Goal: Information Seeking & Learning: Check status

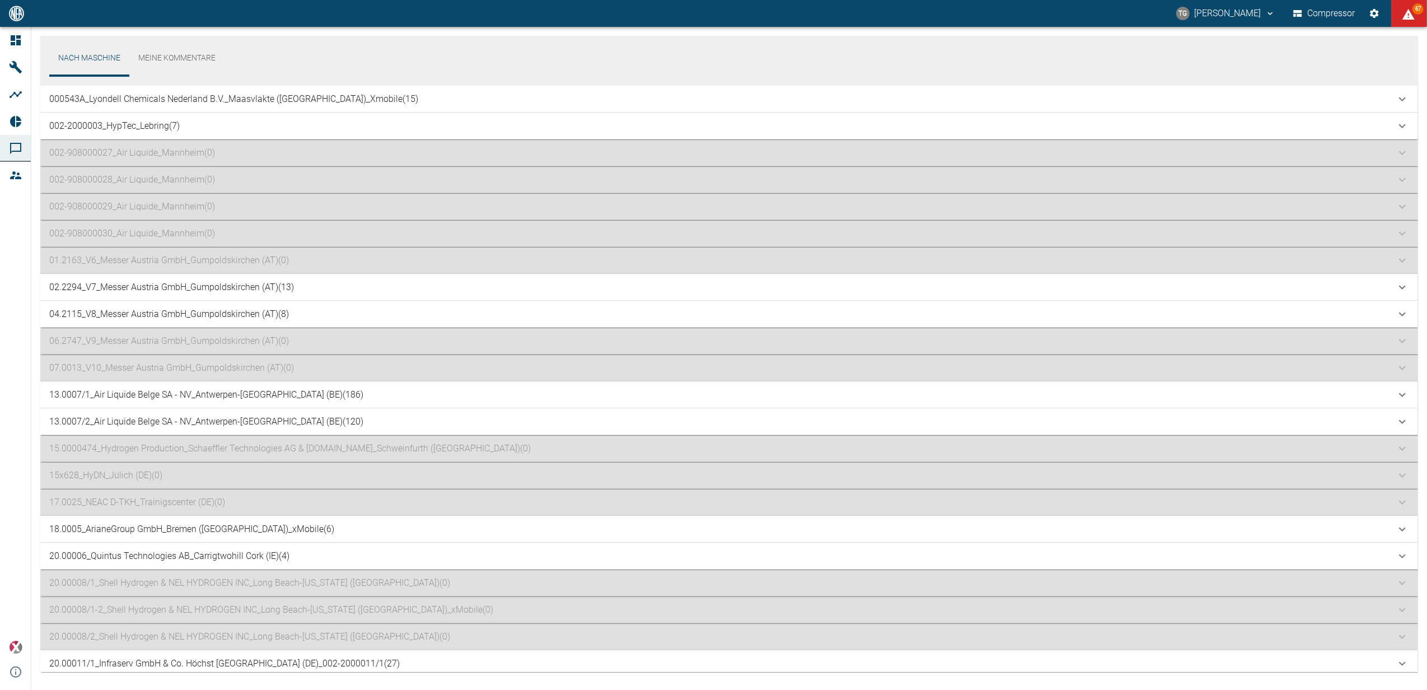
scroll to position [954, 0]
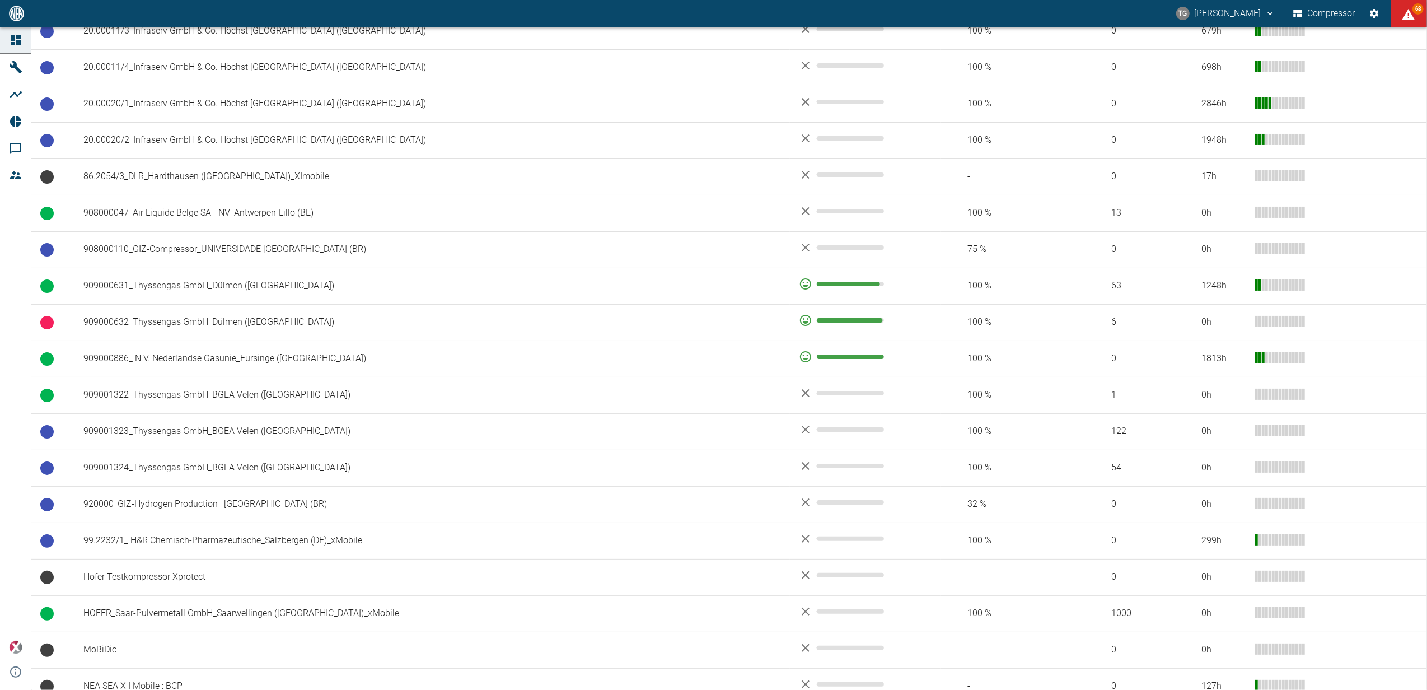
scroll to position [821, 0]
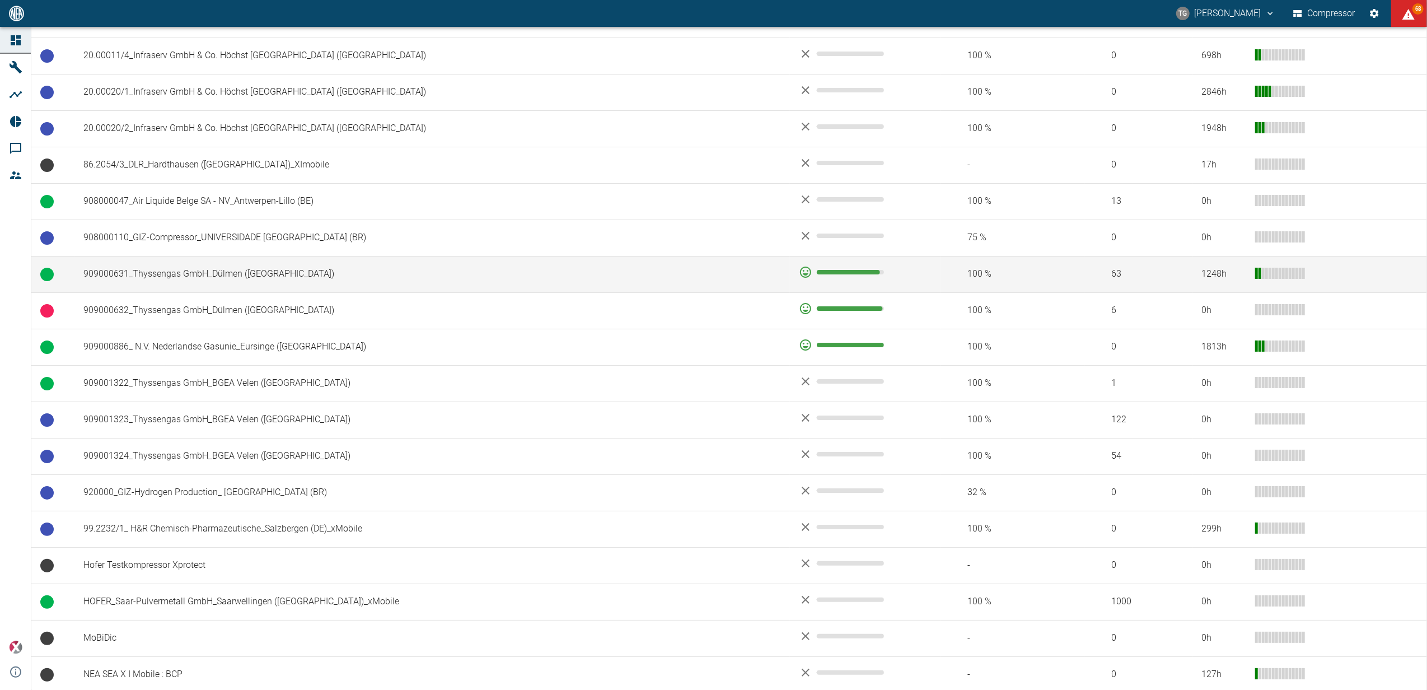
click at [160, 283] on td "909000631_Thyssengas GmbH_Dülmen ([GEOGRAPHIC_DATA])" at bounding box center [431, 274] width 715 height 36
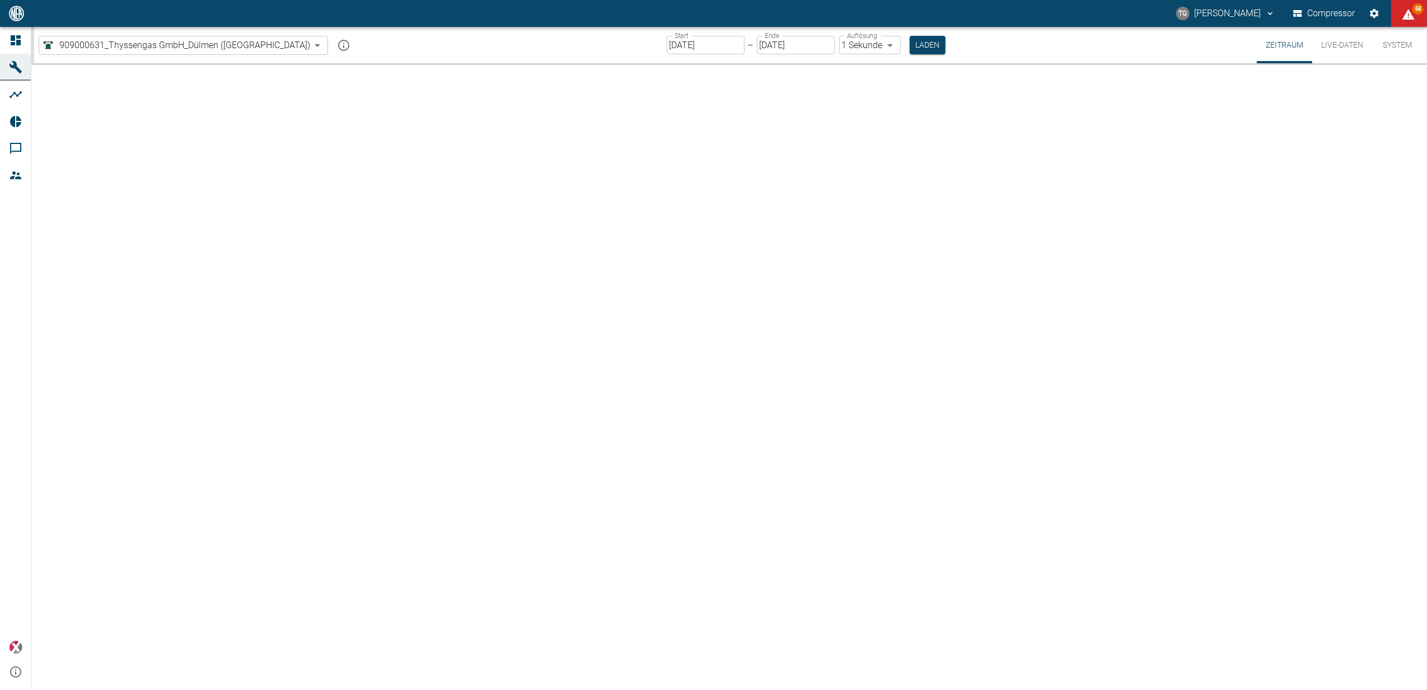
type input "2min"
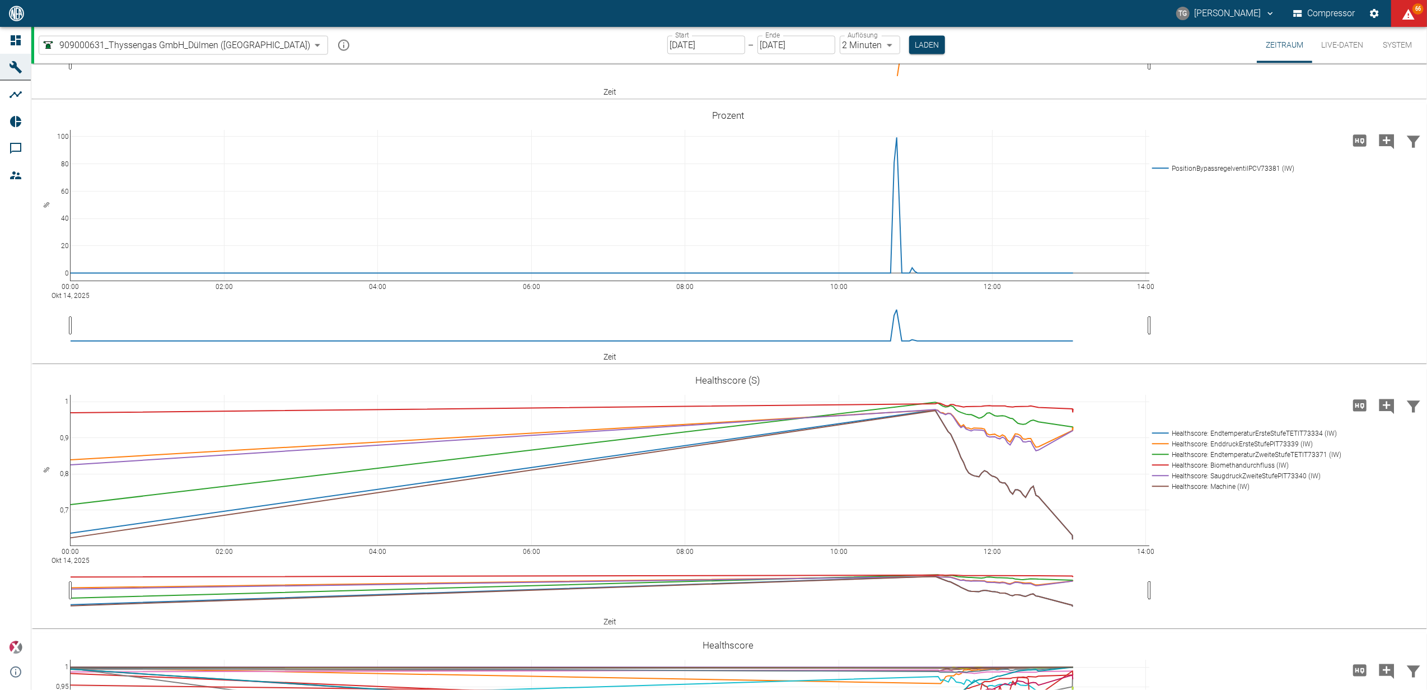
scroll to position [1567, 0]
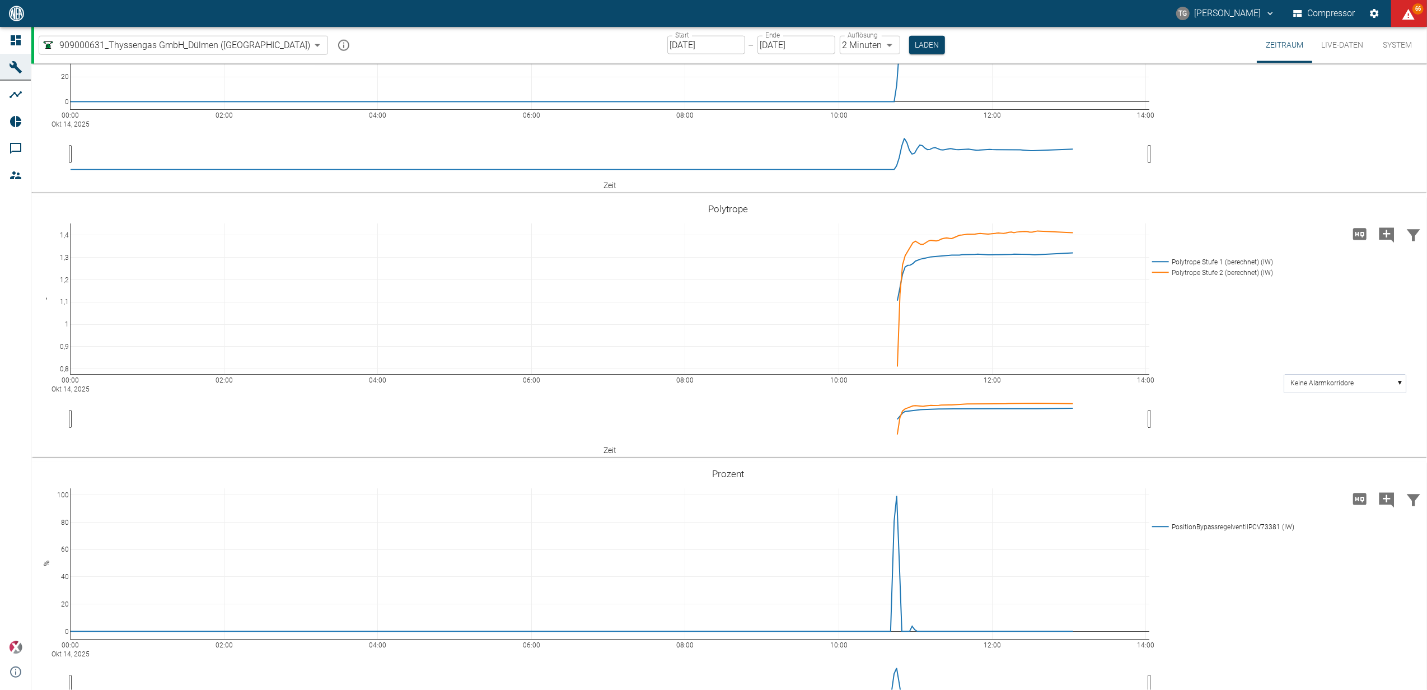
click at [668, 45] on input "[DATE]" at bounding box center [706, 45] width 78 height 18
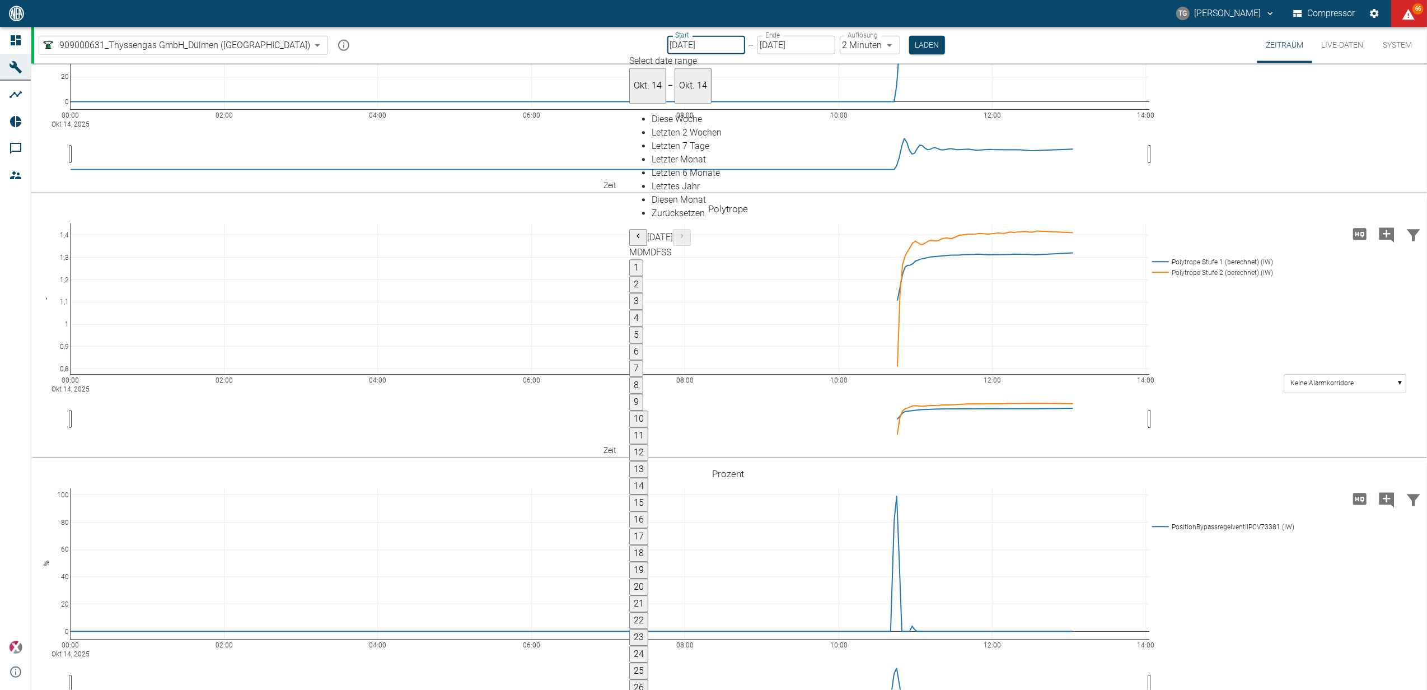
click at [648, 495] on button "15" at bounding box center [638, 503] width 19 height 17
type input "[DATE]"
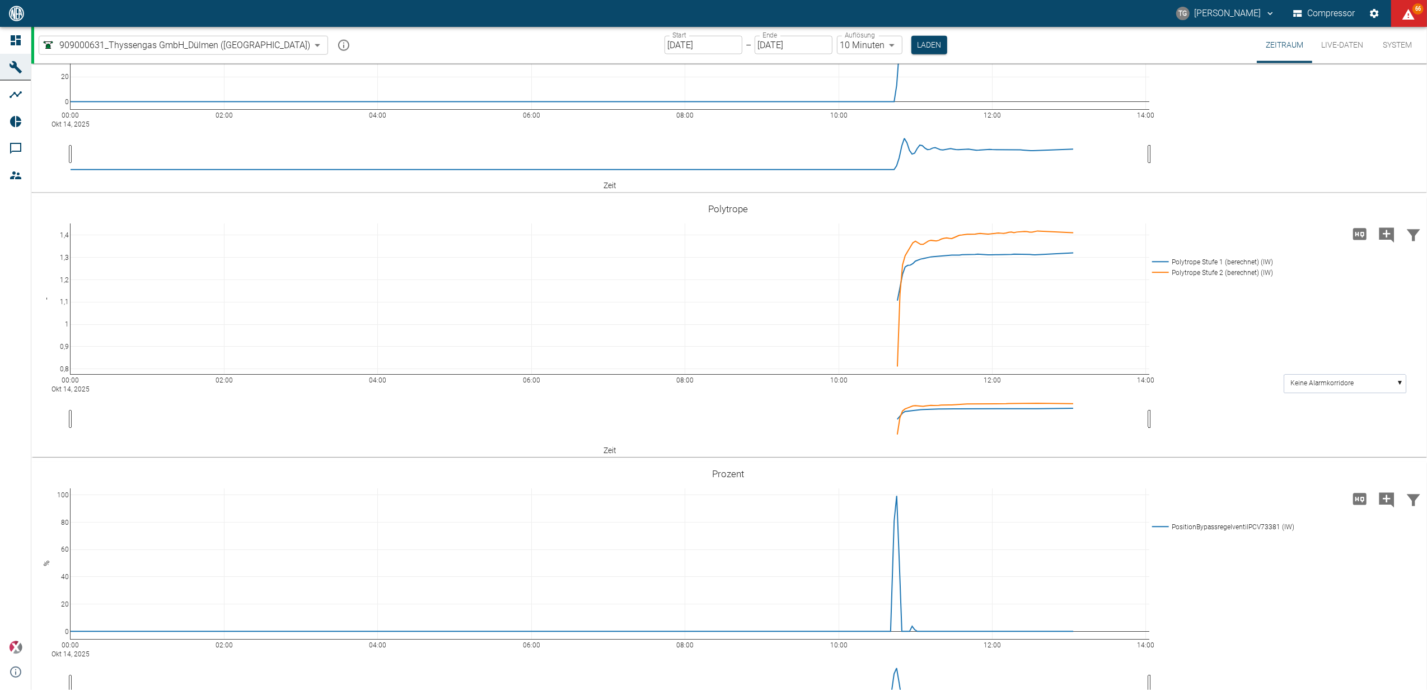
click at [845, 39] on label "Auflösung" at bounding box center [860, 36] width 30 height 10
click at [911, 46] on button "Laden" at bounding box center [929, 45] width 36 height 18
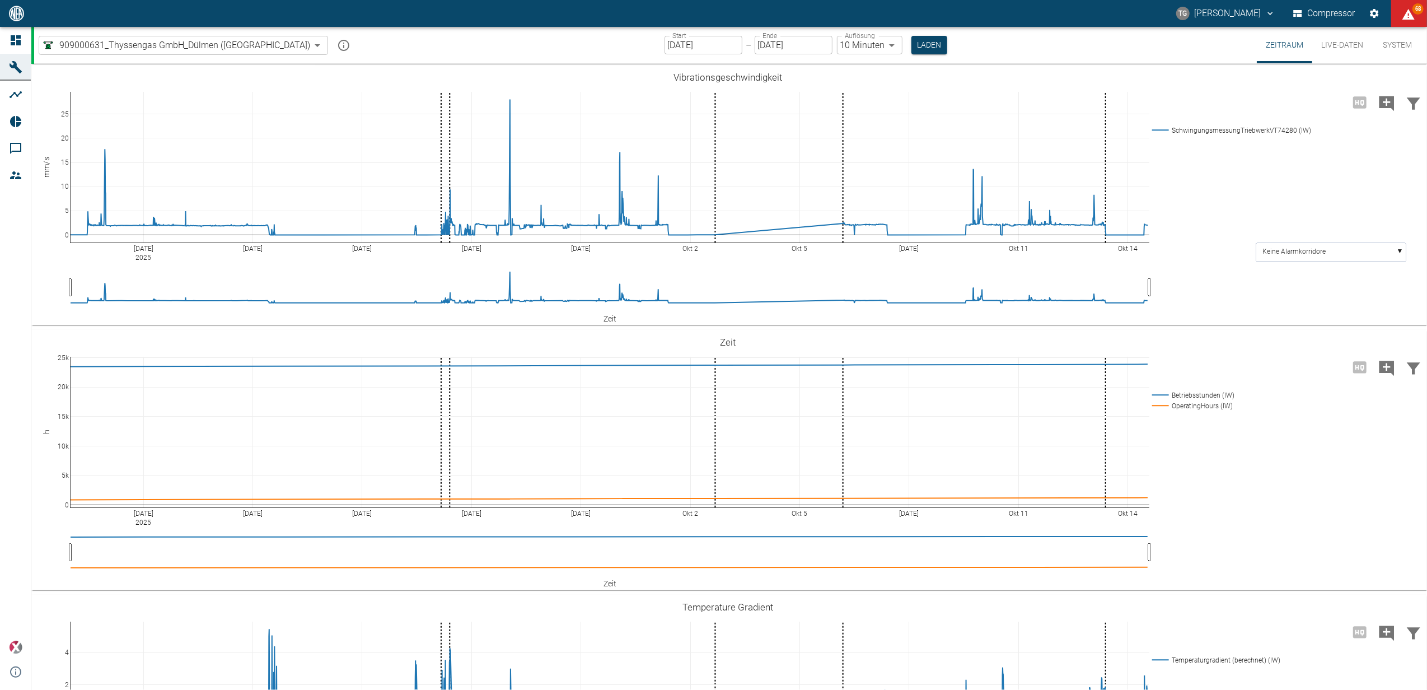
click at [818, 41] on body "TG [PERSON_NAME] Compressor 68 Dashboard Maschinen Analysen Reports Kommentare …" at bounding box center [713, 345] width 1427 height 690
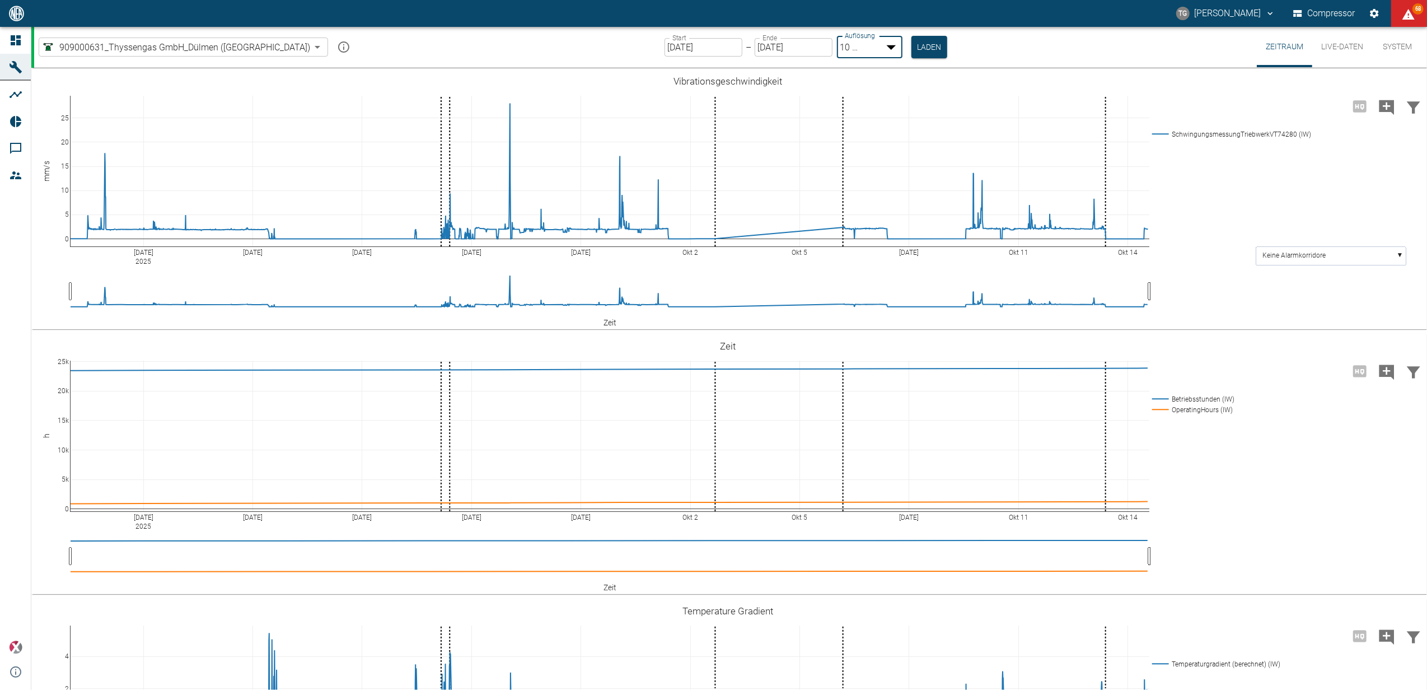
type input "2min"
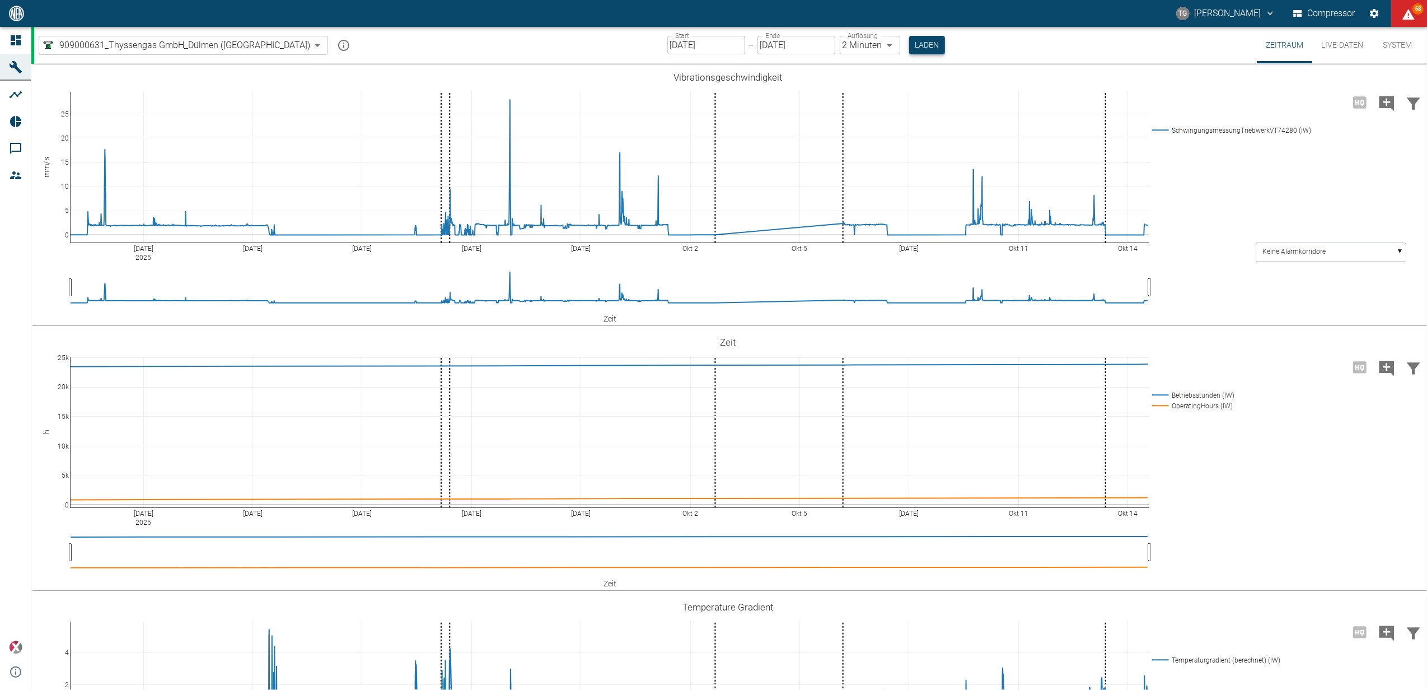
click at [909, 43] on button "Laden" at bounding box center [927, 45] width 36 height 18
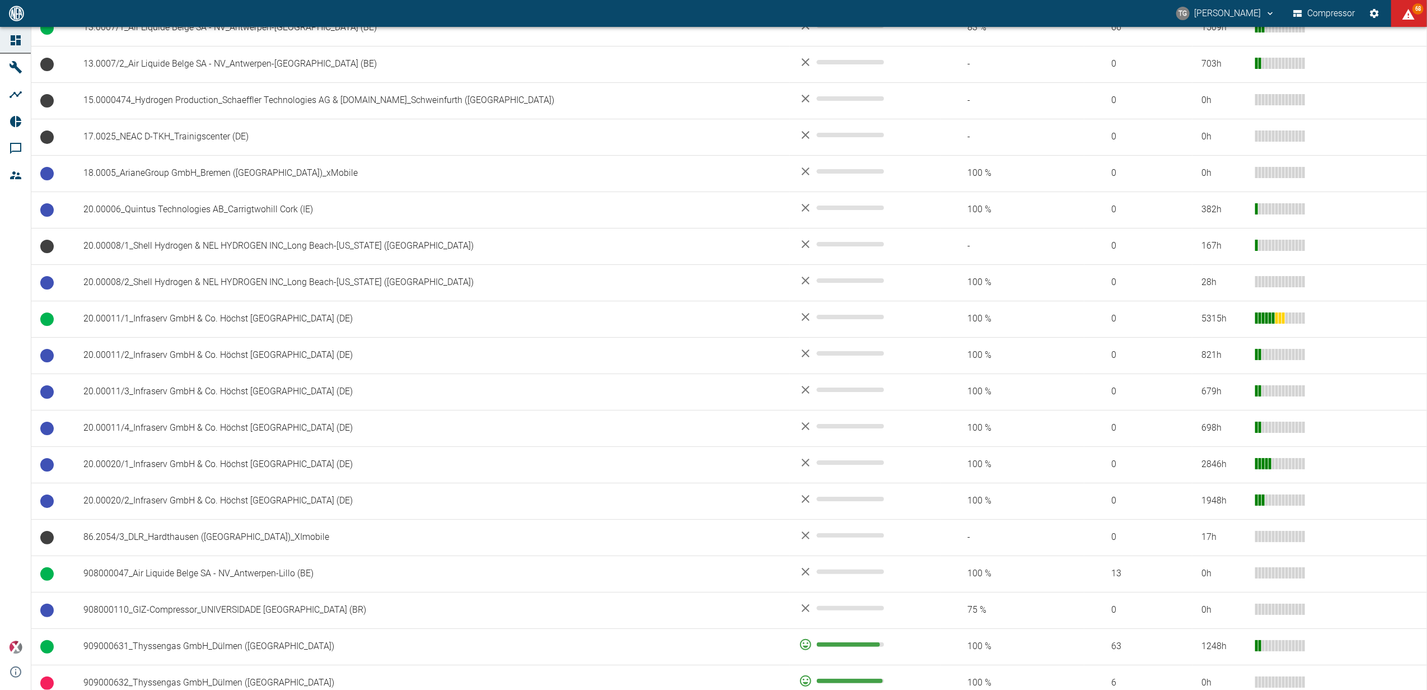
scroll to position [672, 0]
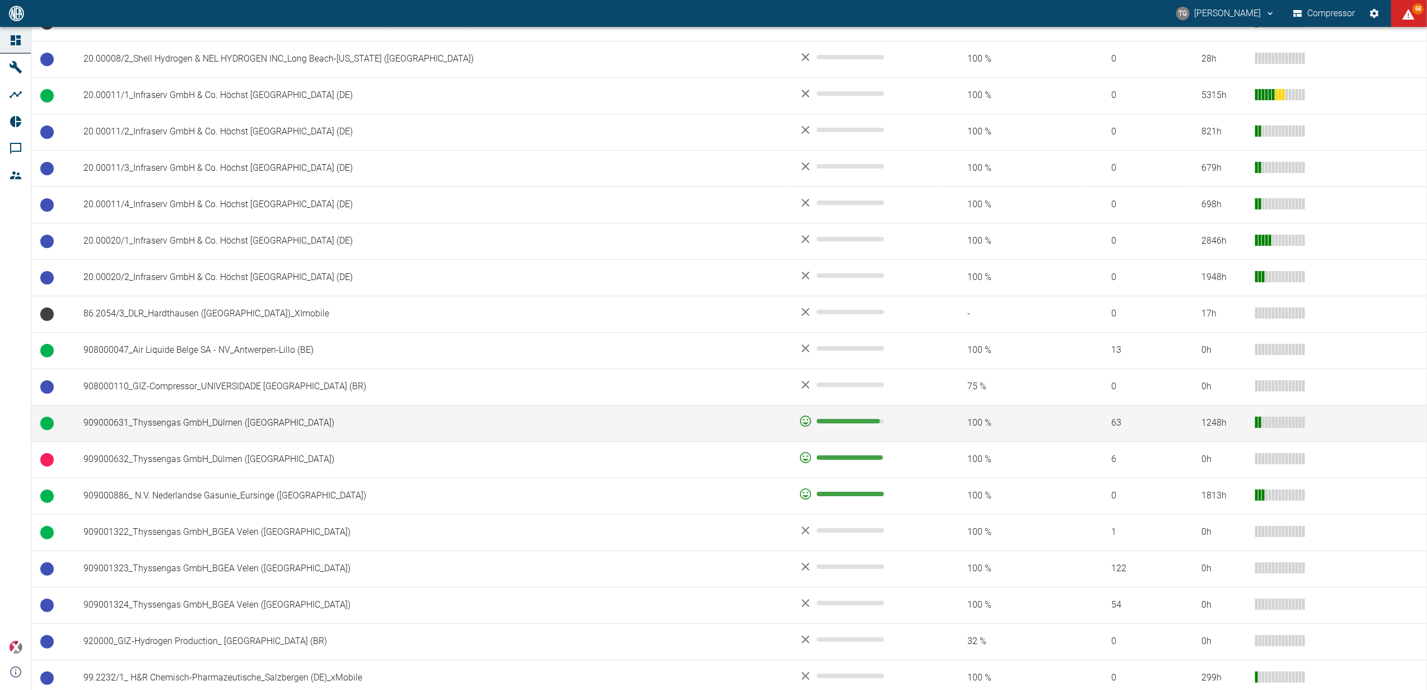
click at [174, 428] on td "909000631_Thyssengas GmbH_Dülmen ([GEOGRAPHIC_DATA])" at bounding box center [431, 423] width 715 height 36
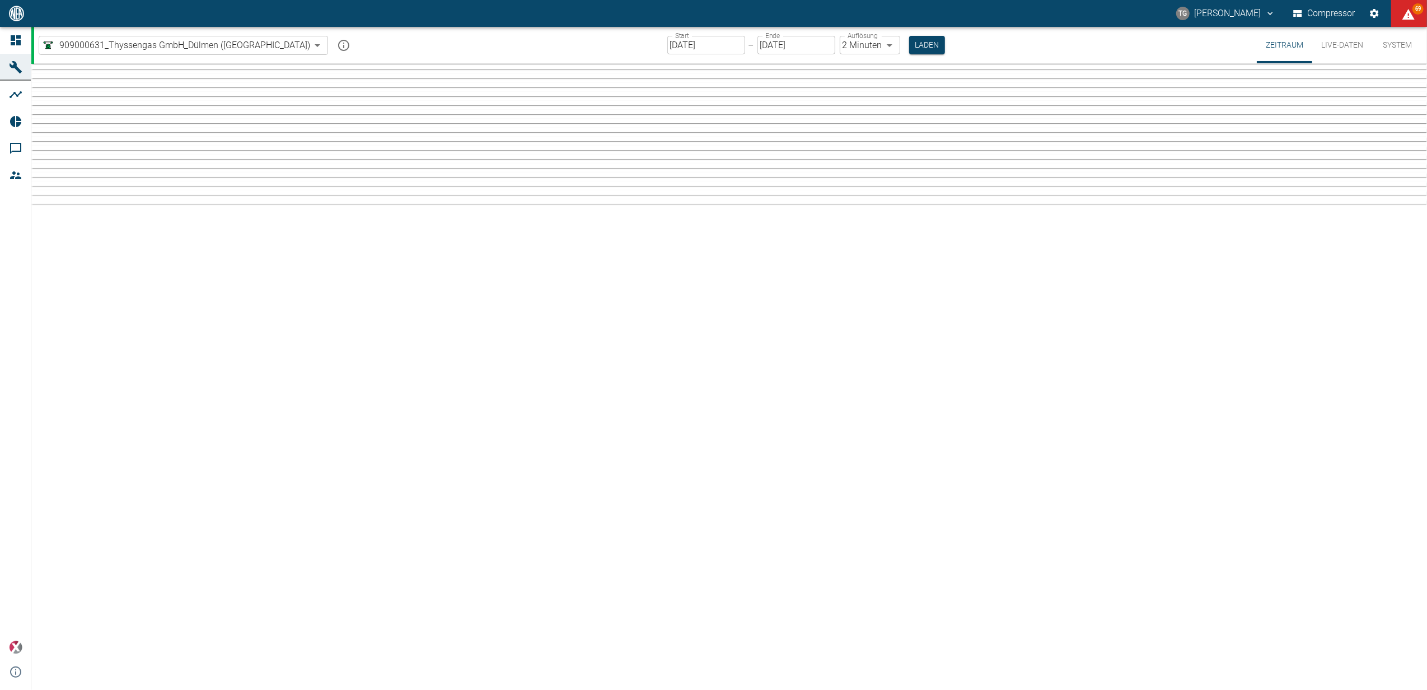
type input "2min"
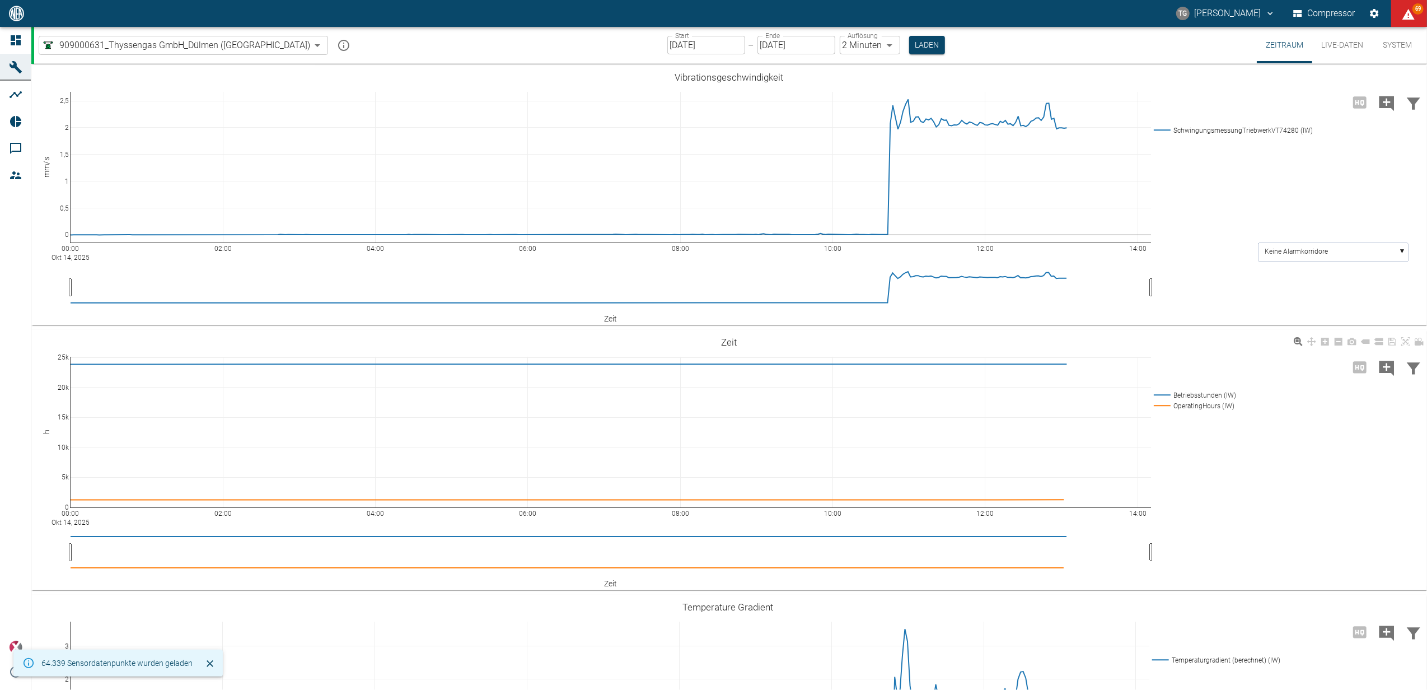
click at [1337, 40] on button "Live-Daten" at bounding box center [1342, 45] width 60 height 36
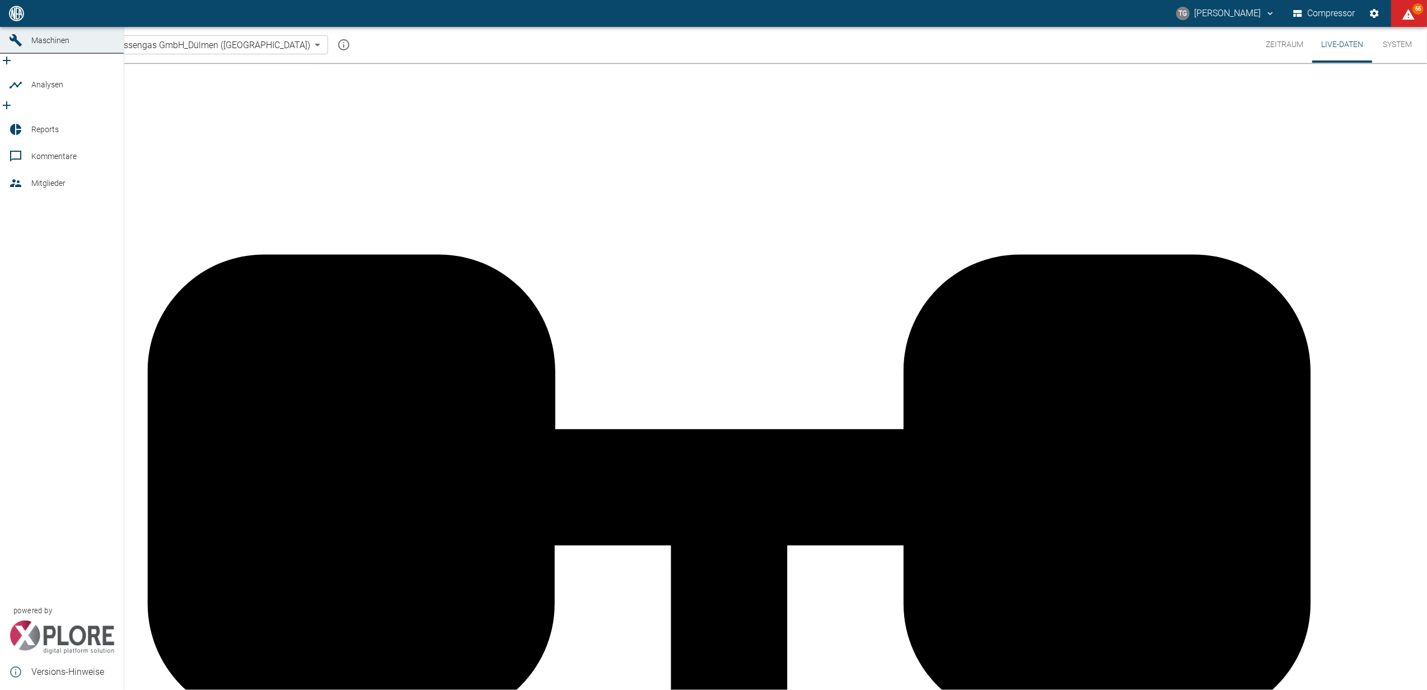
drag, startPoint x: 12, startPoint y: 36, endPoint x: 36, endPoint y: 52, distance: 29.0
click at [12, 18] on icon at bounding box center [16, 13] width 10 height 10
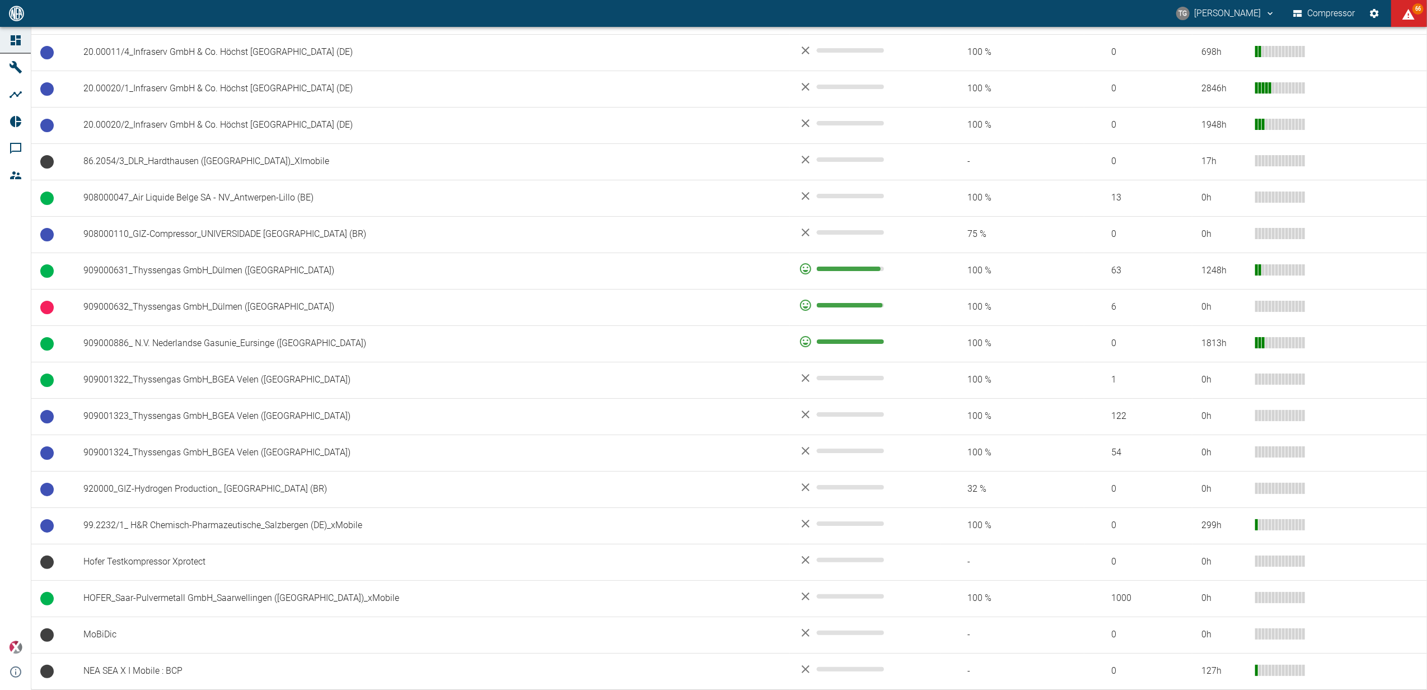
scroll to position [831, 0]
